Goal: Information Seeking & Learning: Find contact information

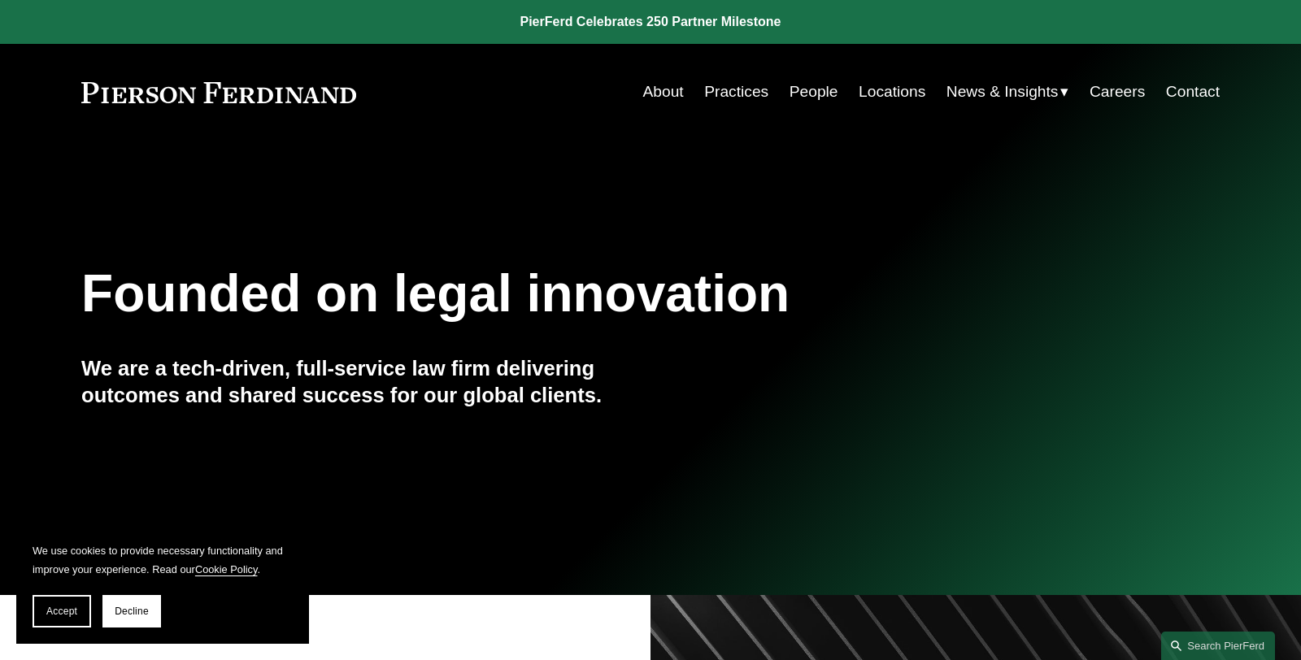
click at [725, 88] on link "Practices" at bounding box center [736, 91] width 64 height 31
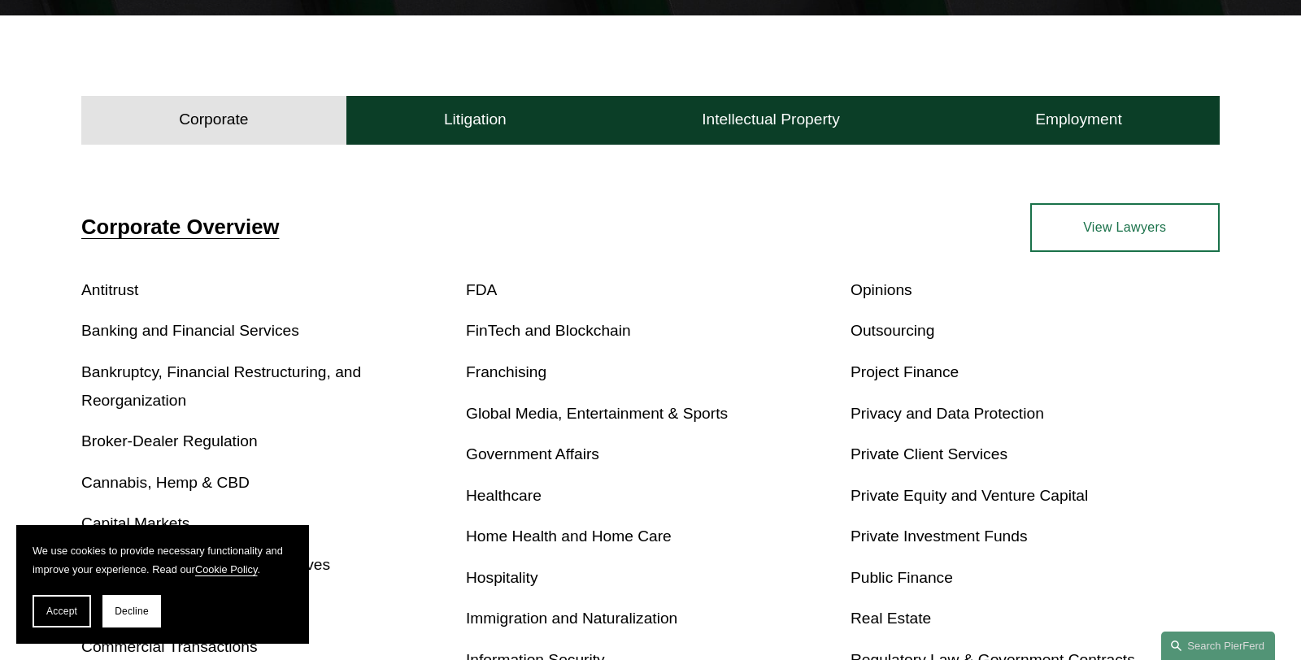
scroll to position [454, 0]
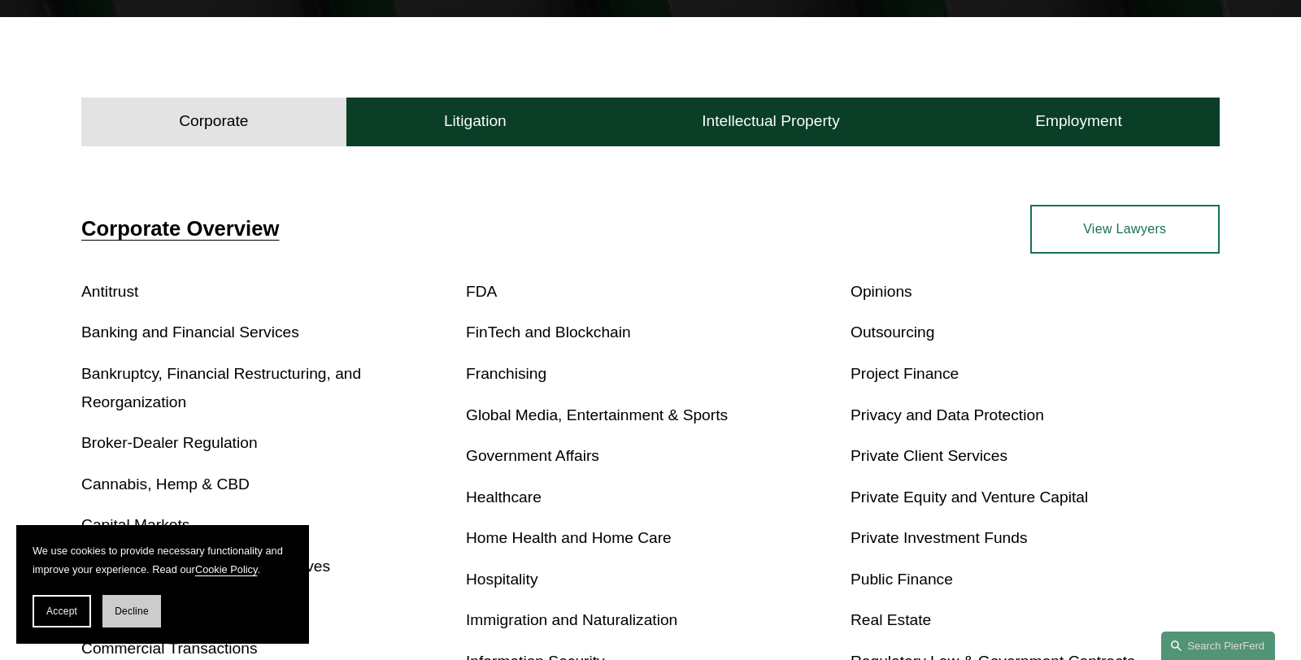
click at [130, 606] on span "Decline" at bounding box center [132, 611] width 34 height 11
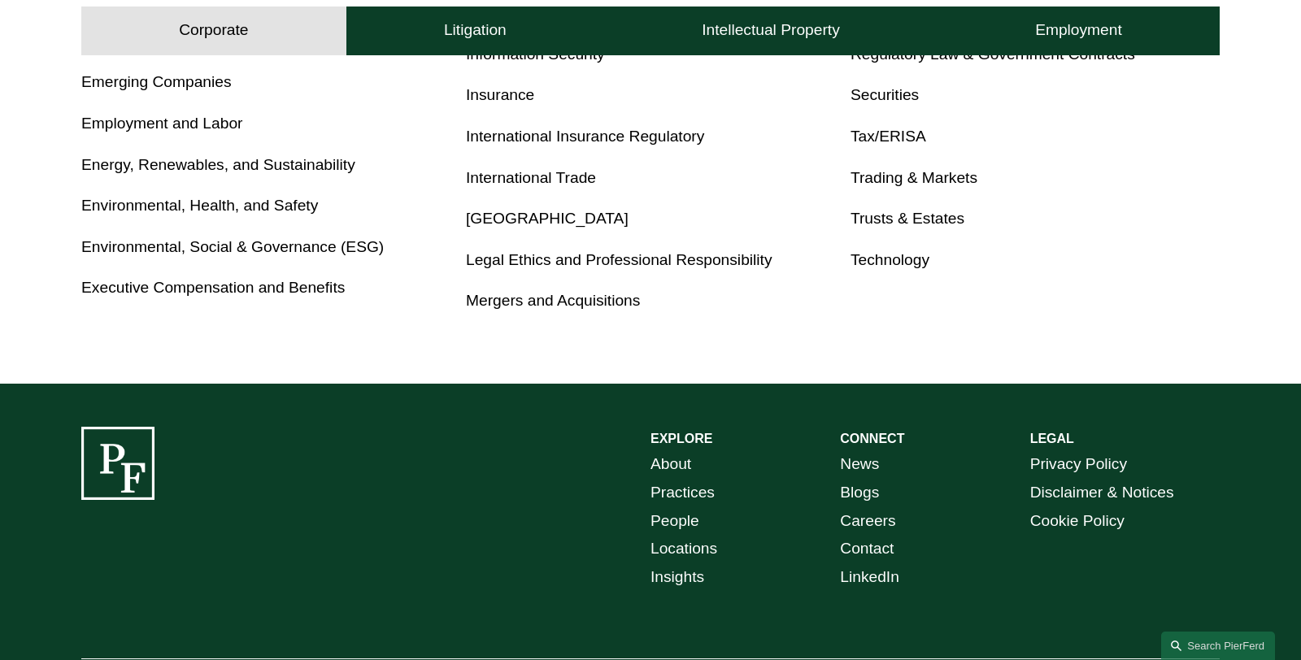
scroll to position [1062, 0]
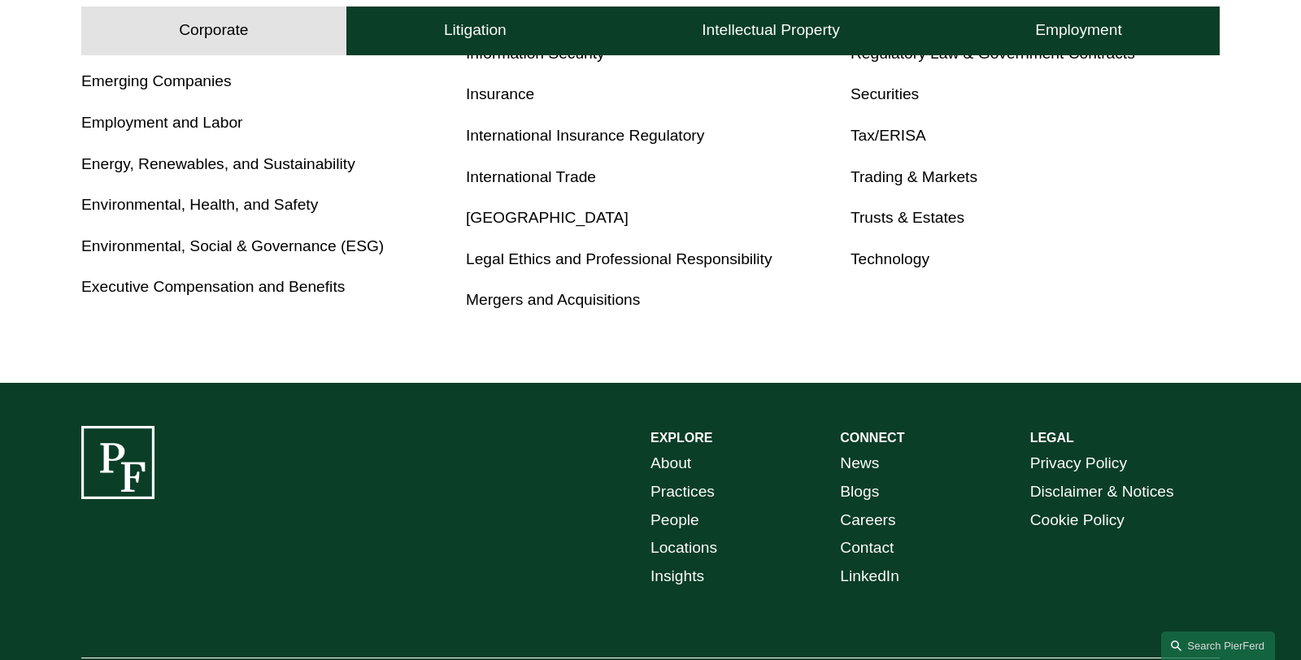
click at [245, 159] on link "Energy, Renewables, and Sustainability" at bounding box center [218, 163] width 274 height 17
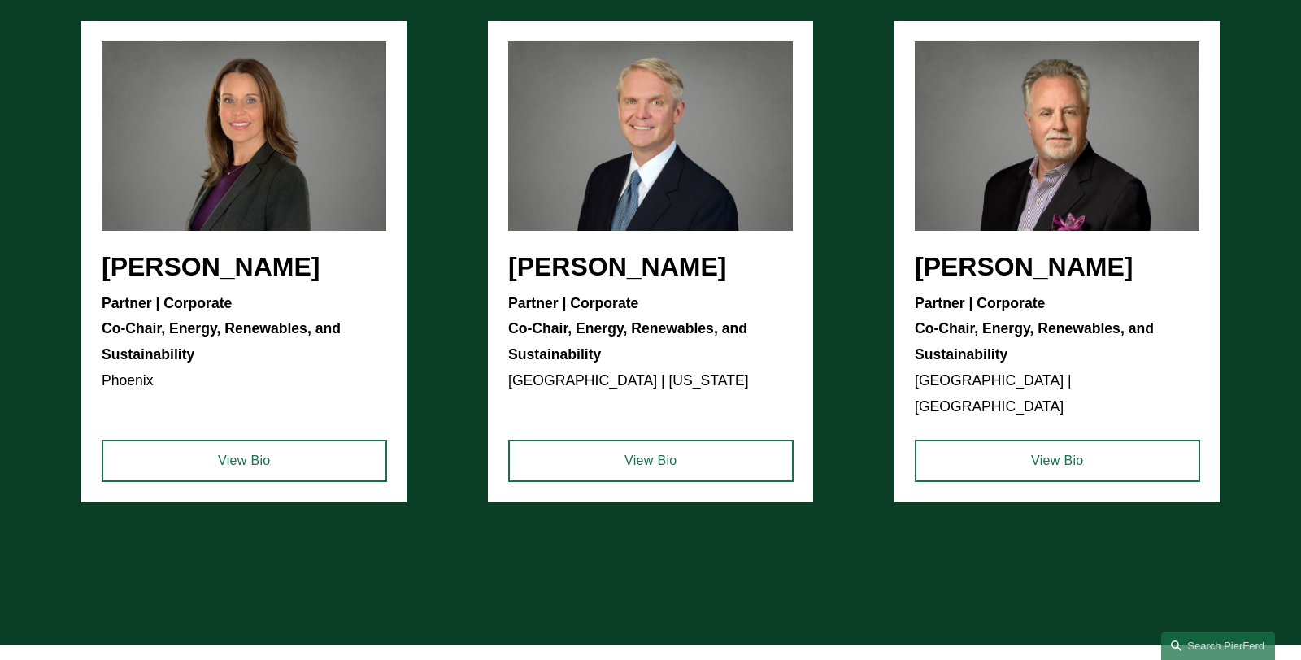
scroll to position [3013, 0]
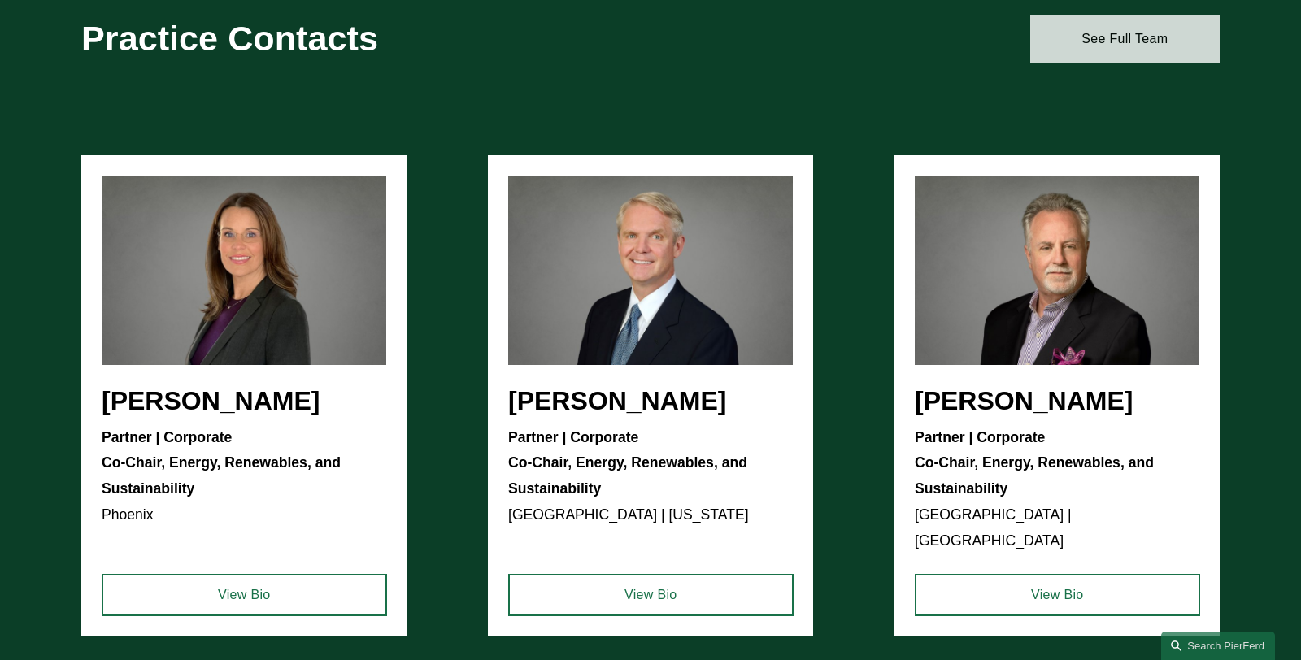
click at [1125, 35] on link "See Full Team" at bounding box center [1125, 39] width 190 height 49
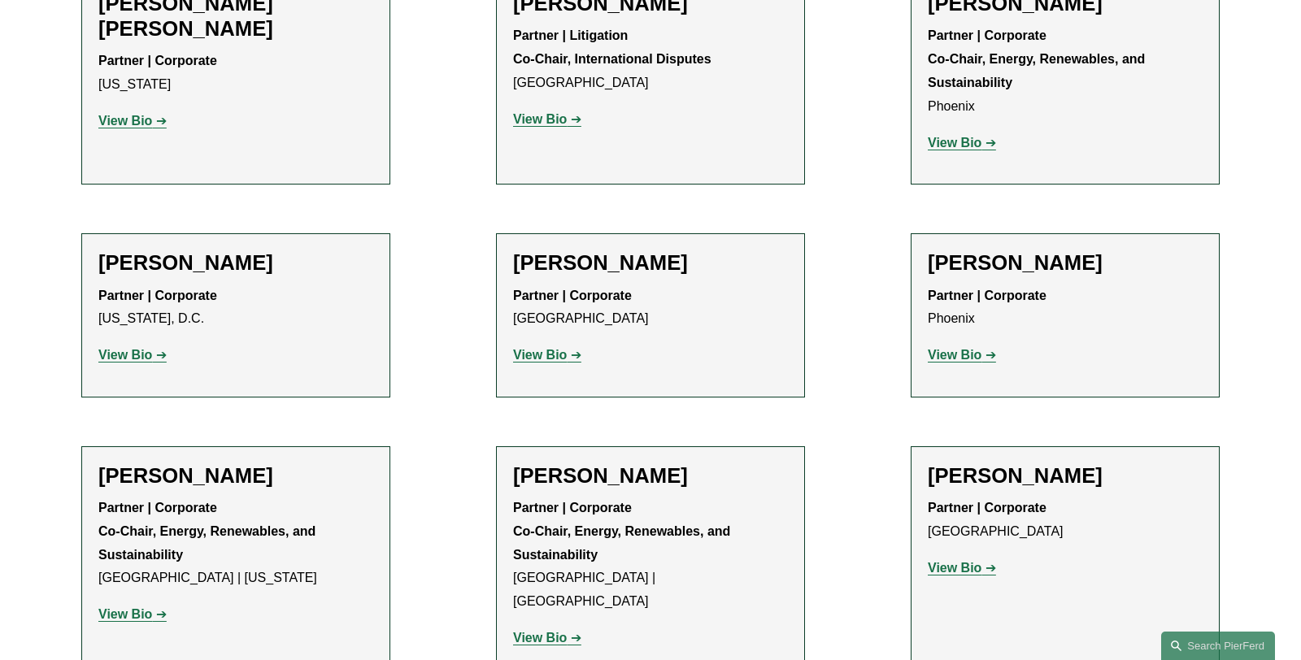
scroll to position [900, 0]
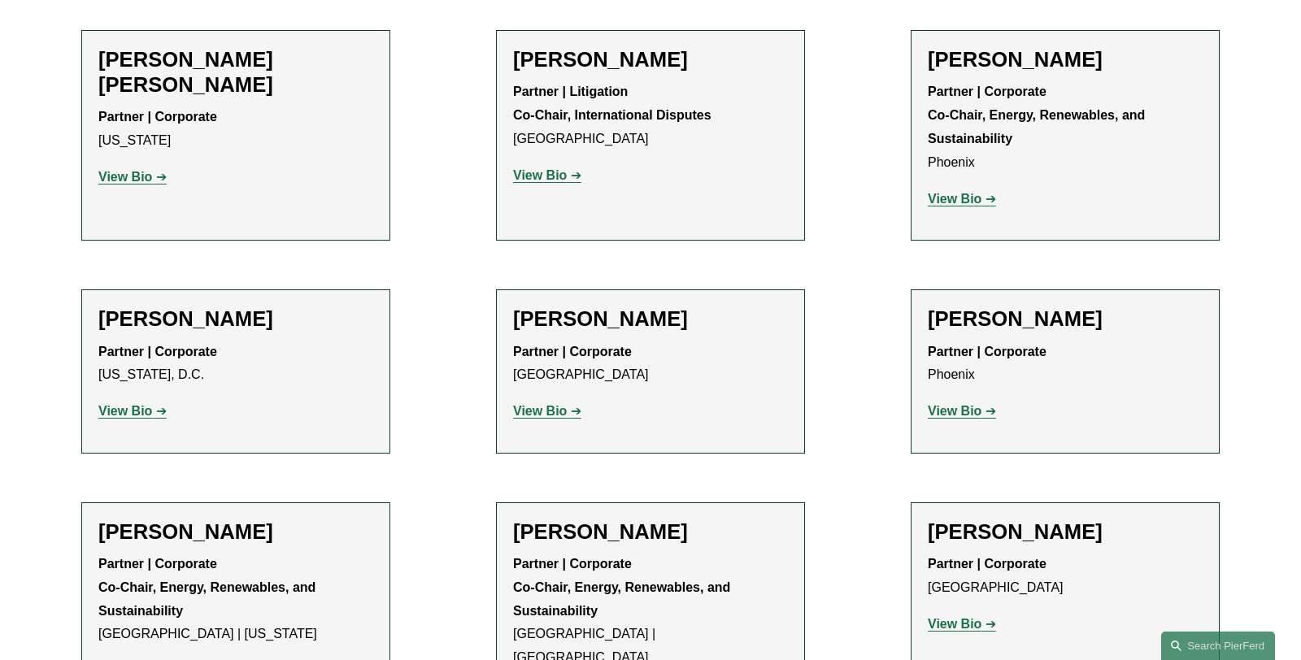
click at [961, 408] on strong "View Bio" at bounding box center [955, 411] width 54 height 14
